Goal: Task Accomplishment & Management: Manage account settings

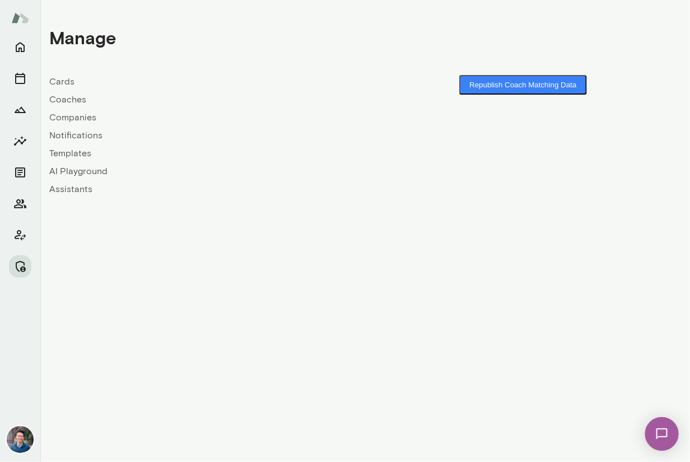
click at [72, 117] on link "Companies" at bounding box center [207, 117] width 316 height 13
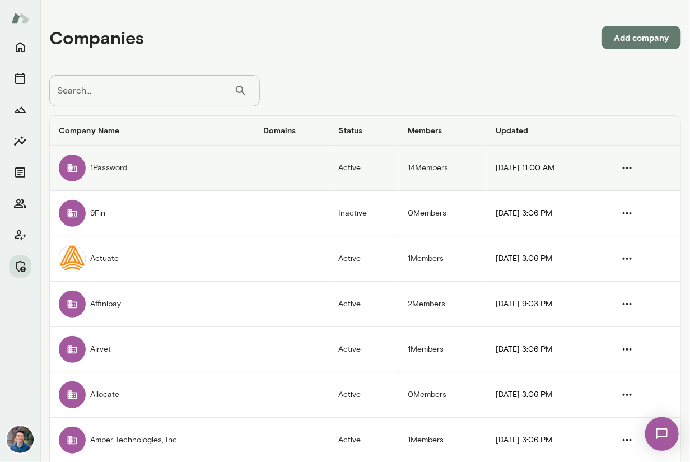
click at [97, 167] on td "1Password" at bounding box center [152, 168] width 204 height 45
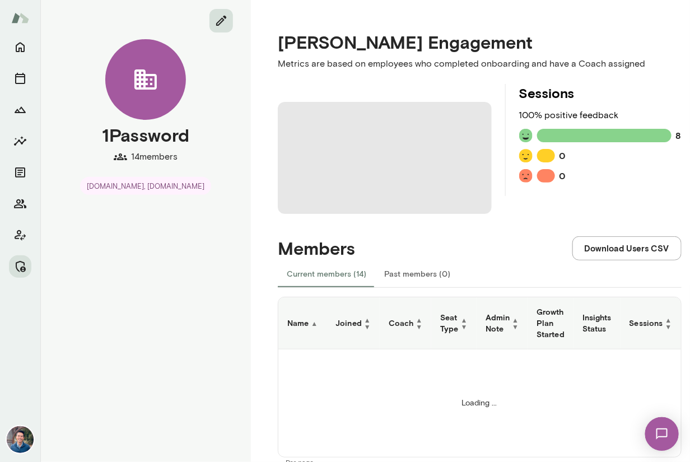
click at [218, 16] on icon "edit" at bounding box center [220, 20] width 13 height 13
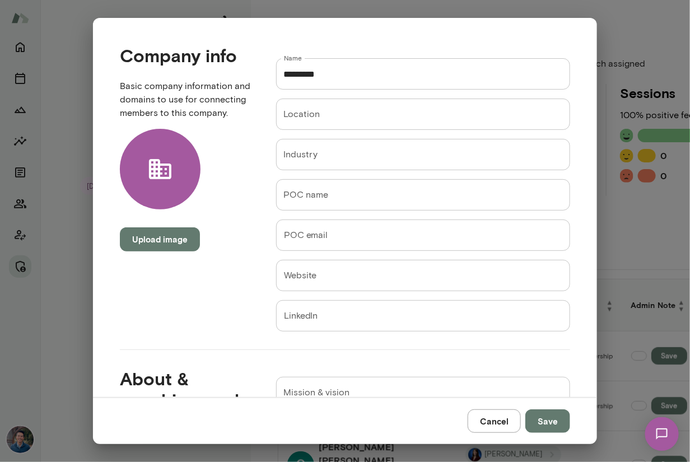
click at [487, 418] on button "Cancel" at bounding box center [493, 421] width 53 height 24
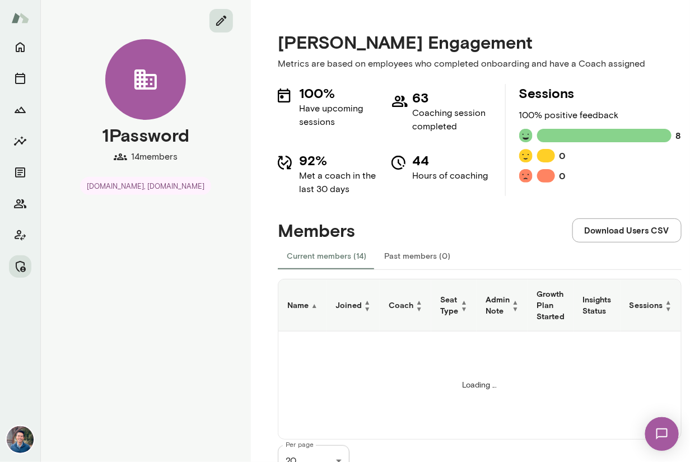
click at [226, 21] on icon "edit" at bounding box center [220, 20] width 13 height 13
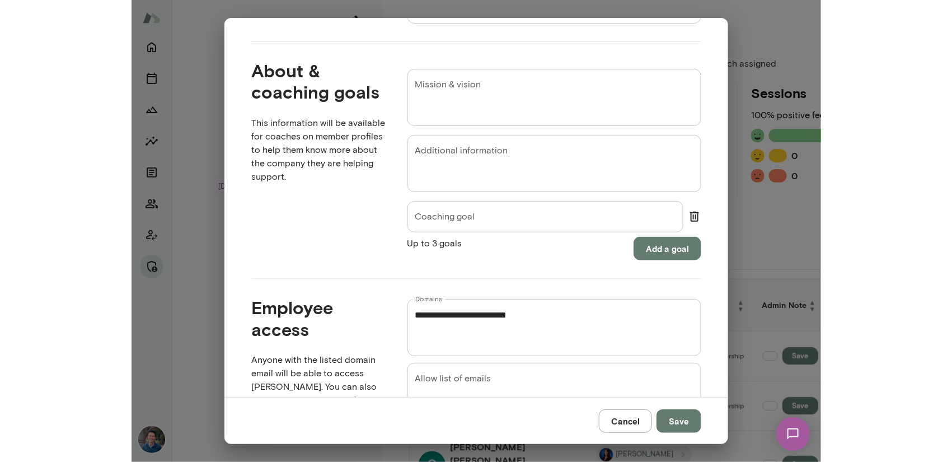
scroll to position [420, 0]
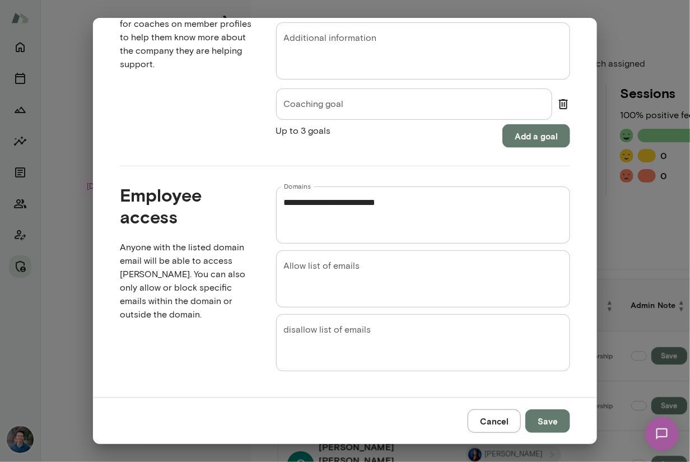
click at [620, 29] on div "**********" at bounding box center [345, 231] width 690 height 462
click at [502, 411] on button "Cancel" at bounding box center [493, 421] width 53 height 24
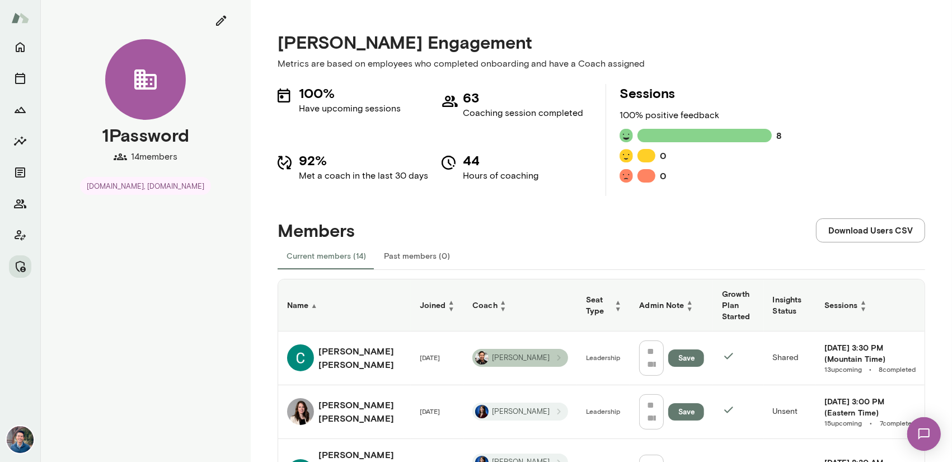
click at [485, 357] on span "[PERSON_NAME]" at bounding box center [520, 358] width 71 height 11
